Goal: Navigation & Orientation: Understand site structure

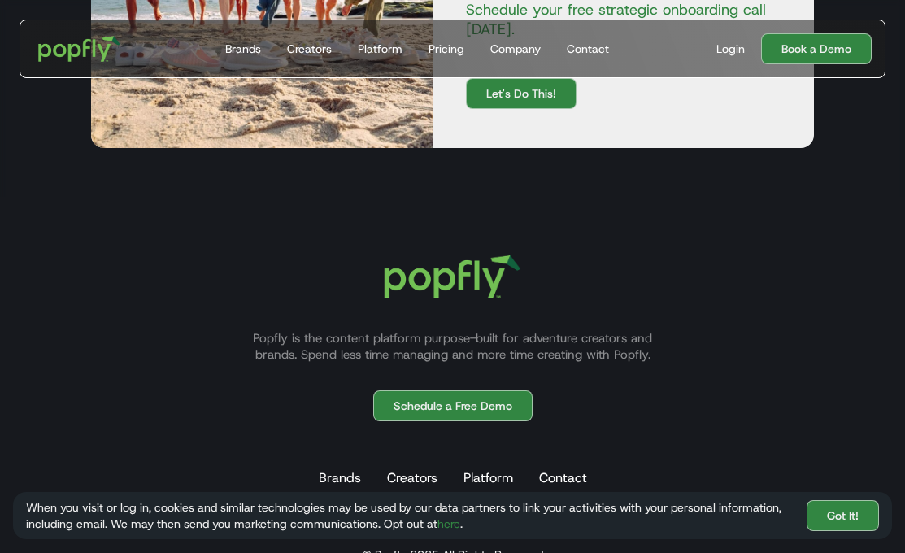
scroll to position [4892, 0]
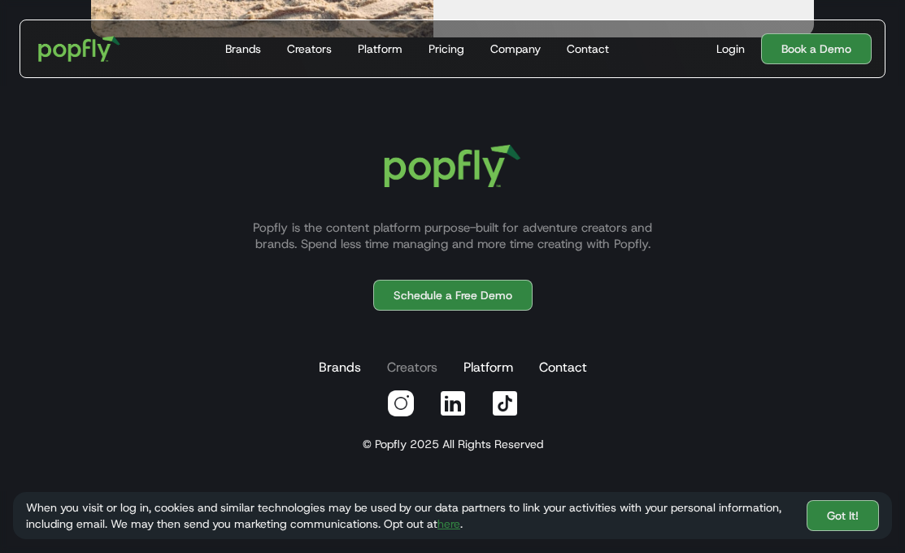
click at [432, 379] on link "Creators" at bounding box center [412, 367] width 57 height 33
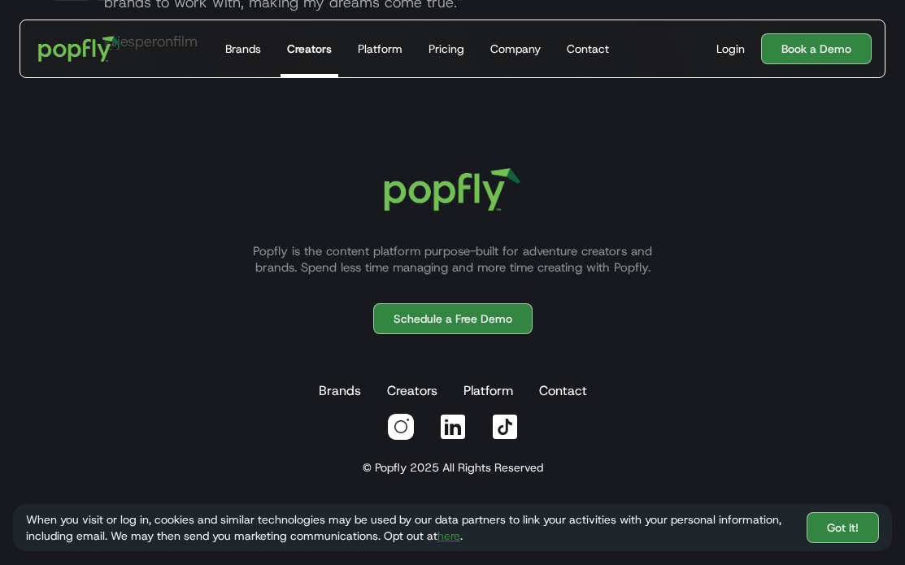
scroll to position [3042, 0]
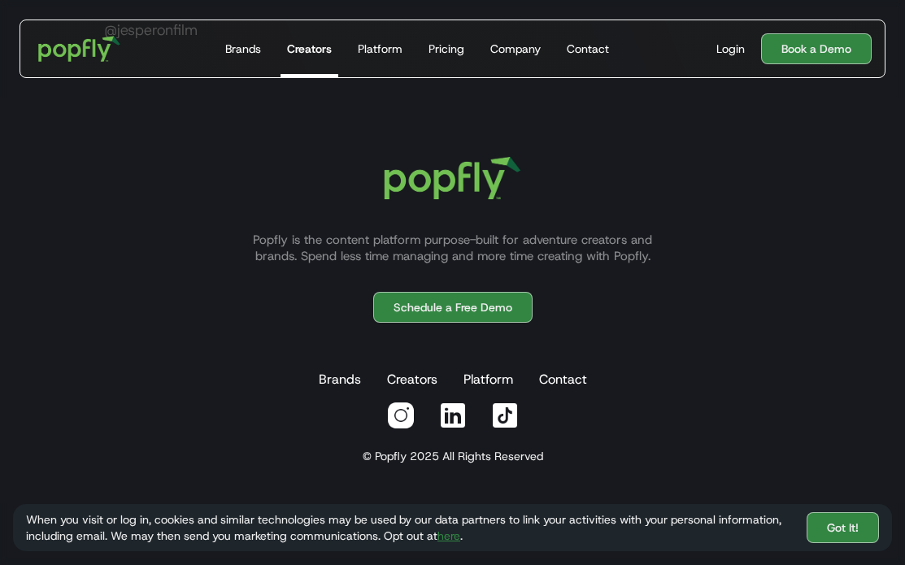
click at [398, 418] on img at bounding box center [400, 415] width 29 height 29
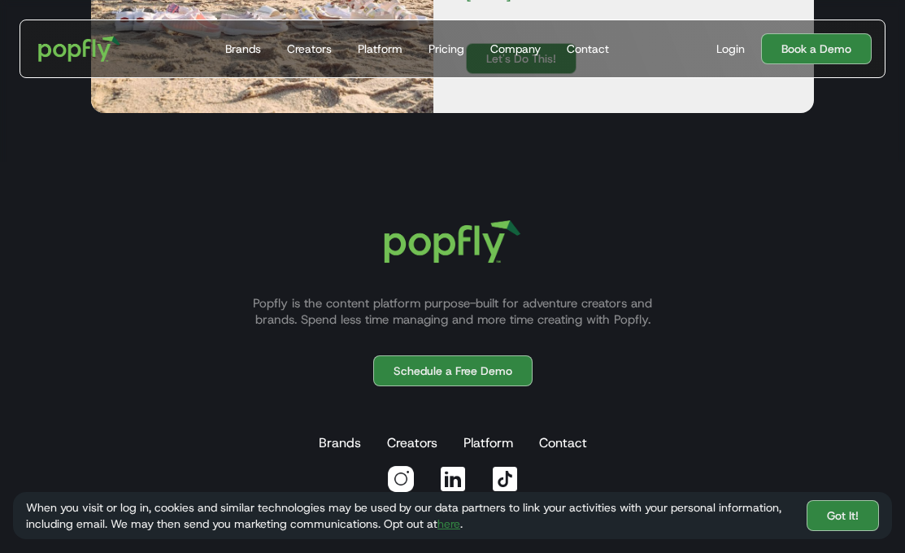
scroll to position [4892, 0]
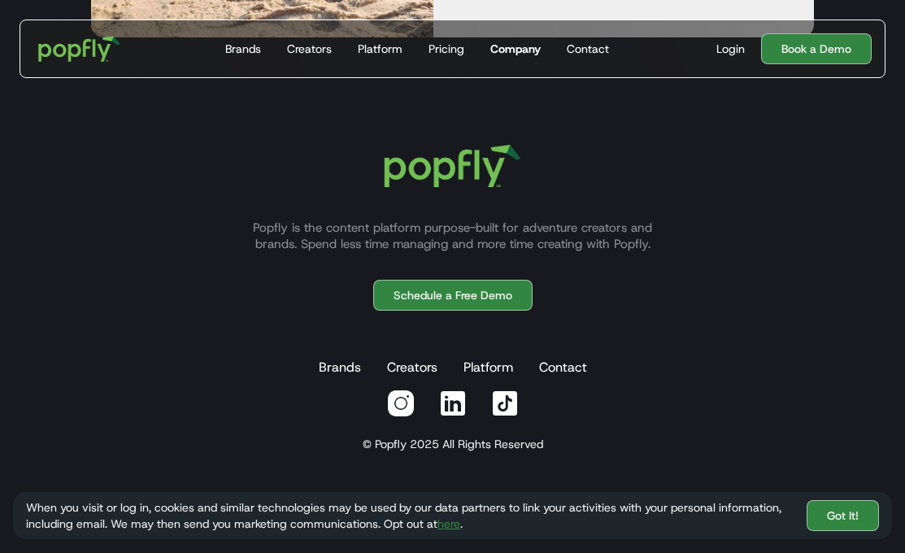
click at [506, 46] on div "Company" at bounding box center [515, 49] width 50 height 16
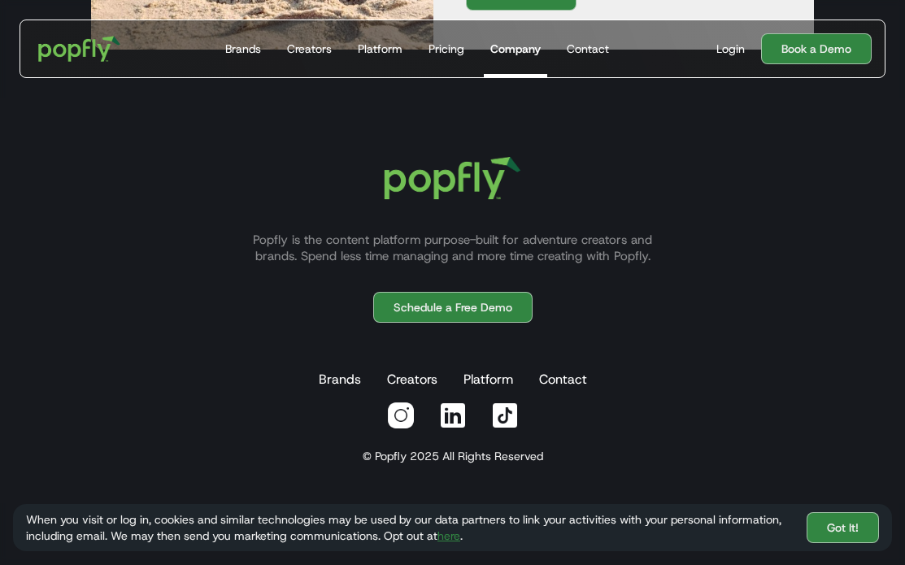
scroll to position [2027, 0]
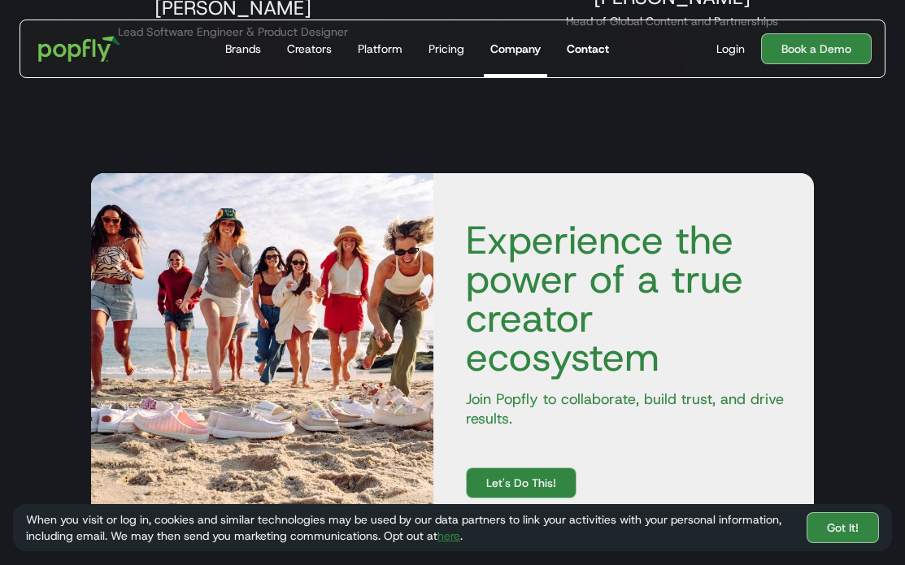
click at [596, 46] on div "Contact" at bounding box center [588, 49] width 42 height 16
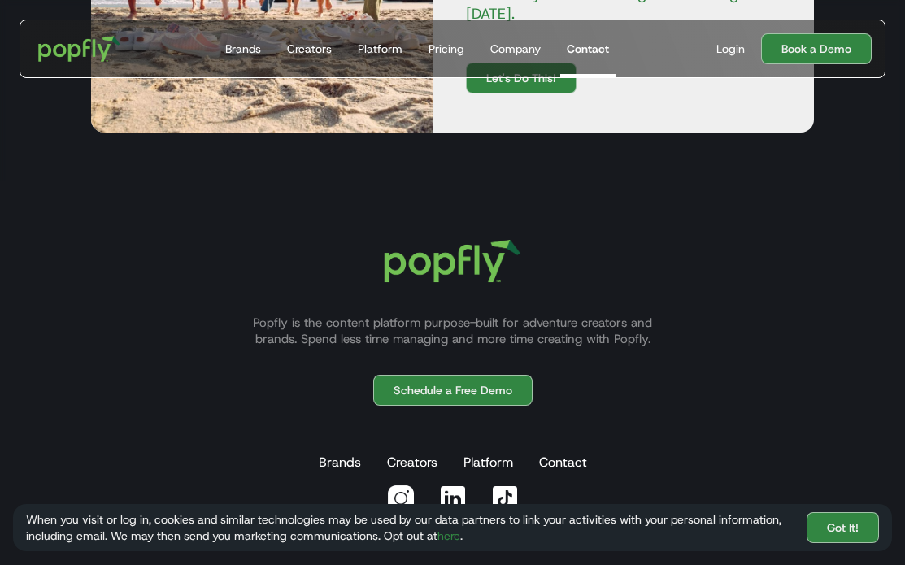
scroll to position [1005, 0]
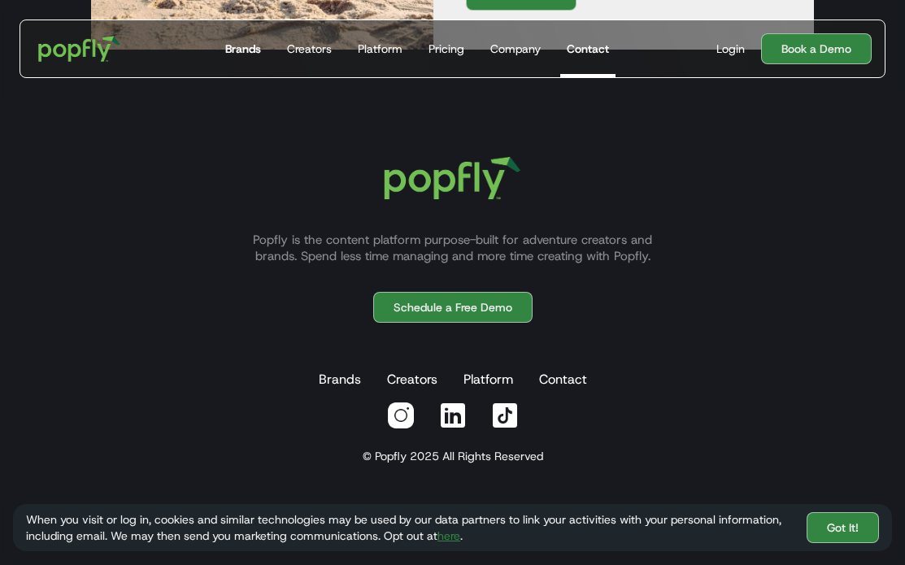
click at [246, 53] on div "Brands" at bounding box center [243, 49] width 36 height 16
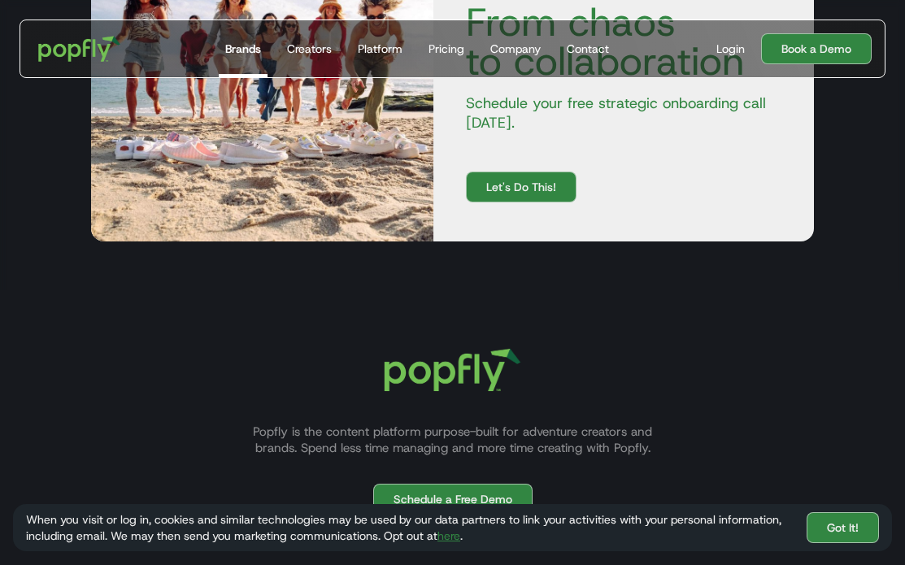
scroll to position [2903, 0]
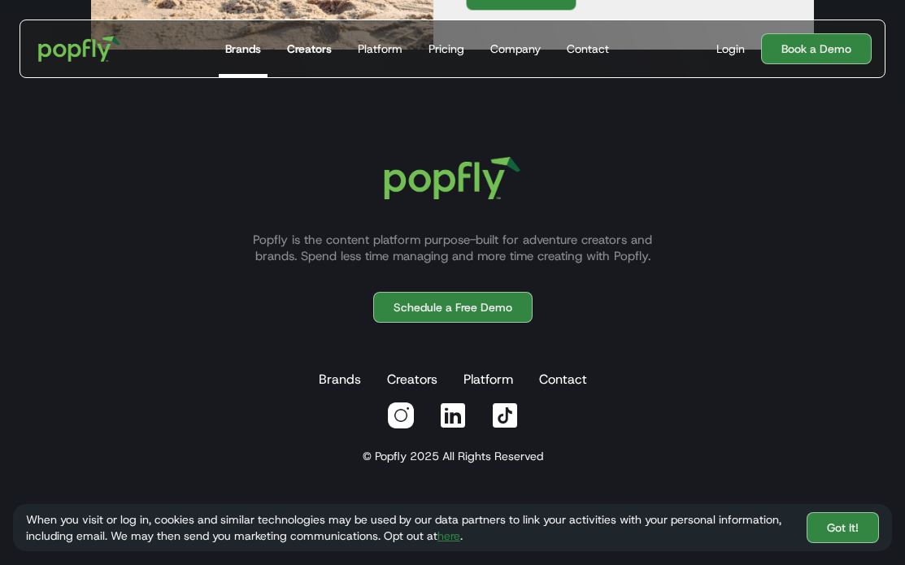
click at [306, 41] on div "Creators" at bounding box center [309, 49] width 45 height 16
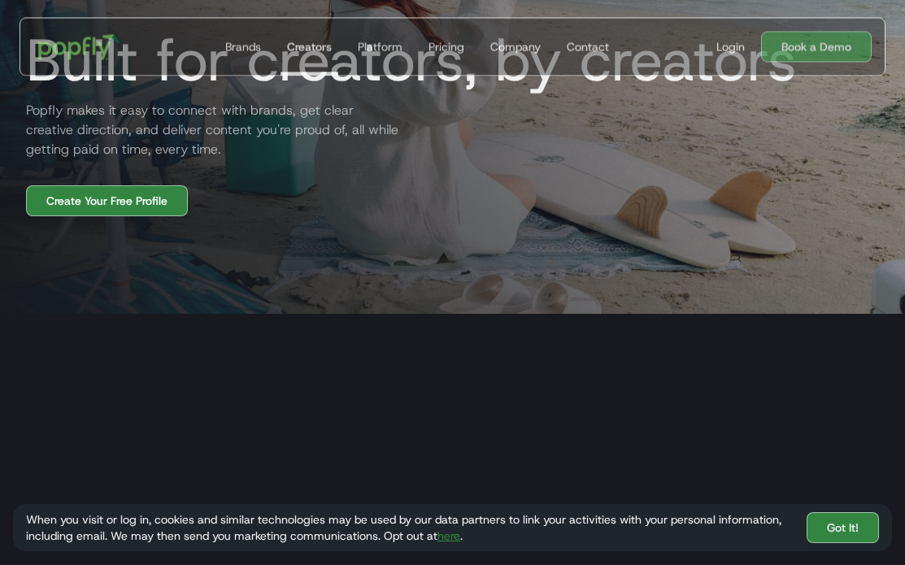
scroll to position [325, 0]
